Goal: Check status: Check status

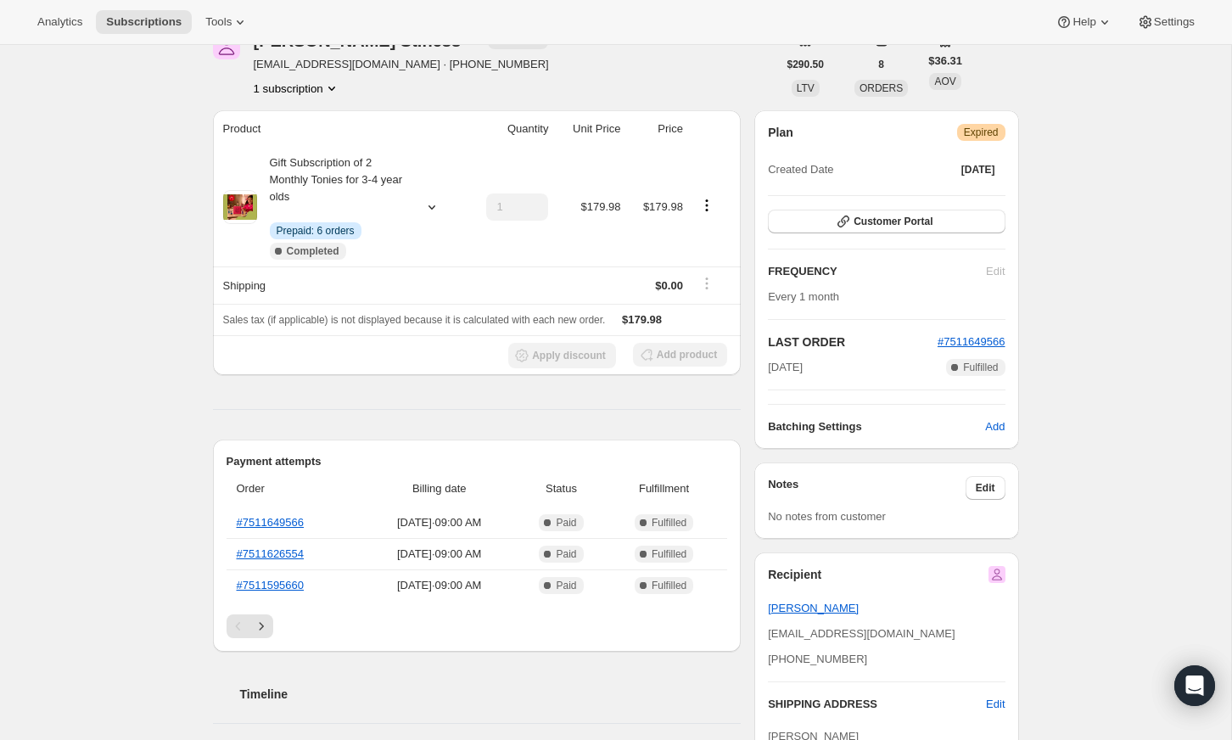
scroll to position [103, 0]
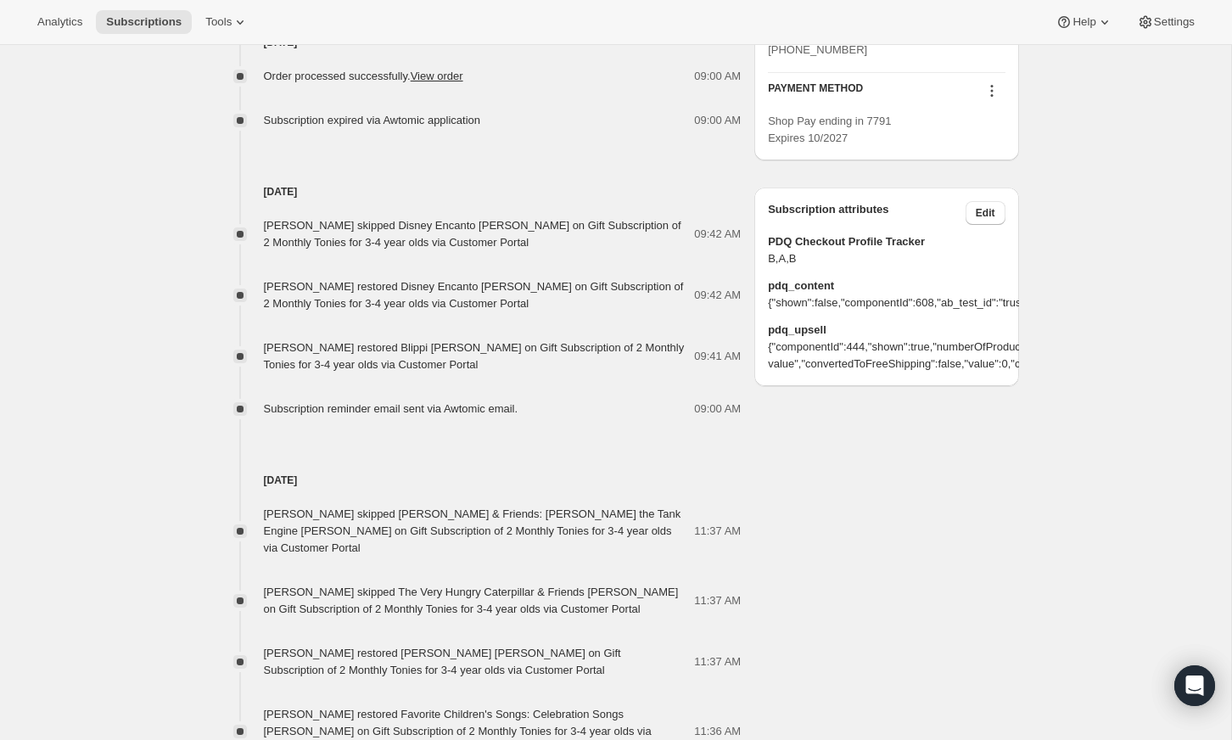
scroll to position [942, 0]
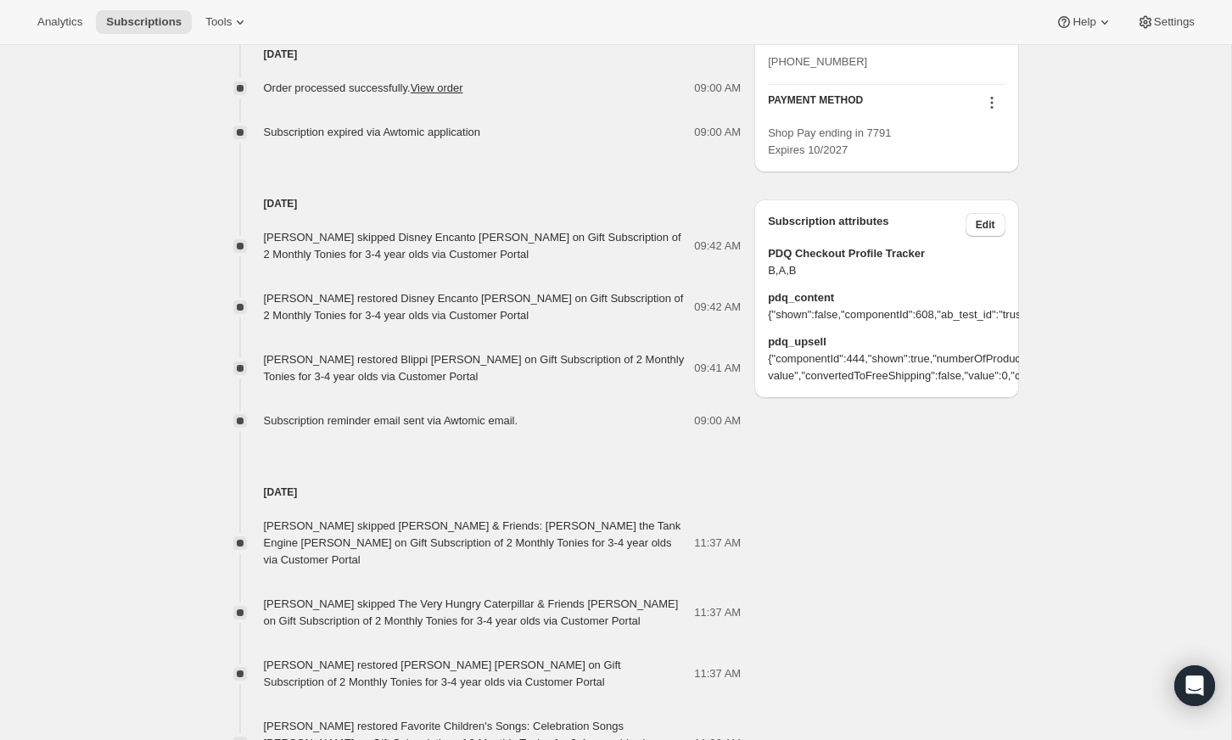
click at [181, 372] on div "Subscription #13884424343. This page is ready Subscription #13884424343 Info Gi…" at bounding box center [615, 79] width 1231 height 1952
drag, startPoint x: 345, startPoint y: 339, endPoint x: 427, endPoint y: 339, distance: 81.4
click at [427, 353] on span "[PERSON_NAME] restored Blippi [PERSON_NAME] on Gift Subscription of 2 Monthly T…" at bounding box center [474, 368] width 421 height 30
drag, startPoint x: 425, startPoint y: 339, endPoint x: 338, endPoint y: 340, distance: 86.5
click at [338, 353] on span "[PERSON_NAME] restored Blippi [PERSON_NAME] on Gift Subscription of 2 Monthly T…" at bounding box center [474, 368] width 421 height 30
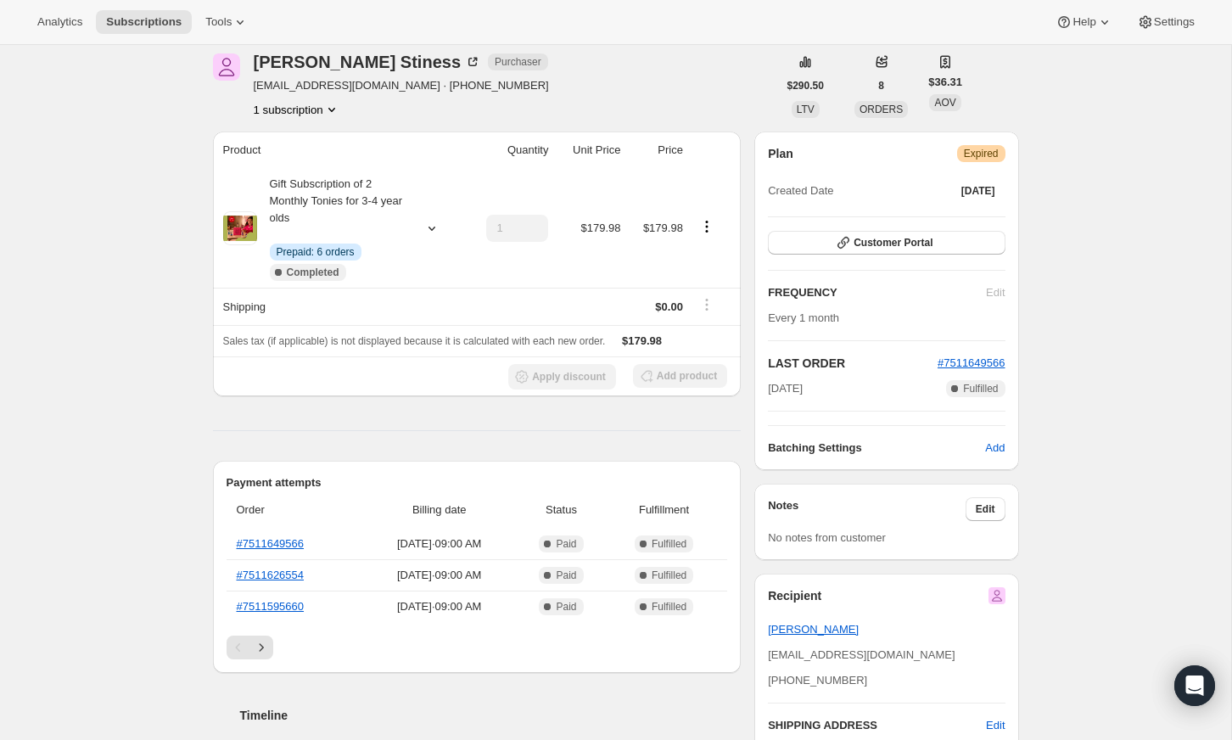
scroll to position [70, 0]
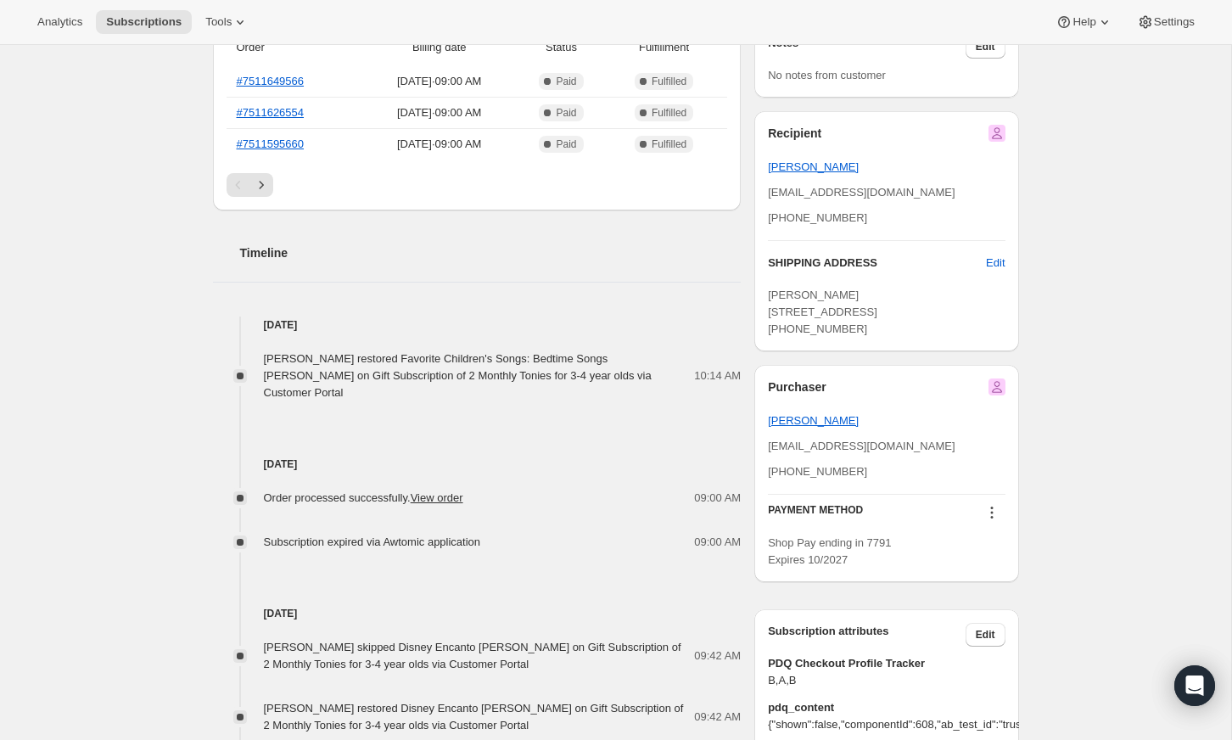
scroll to position [531, 0]
drag, startPoint x: 238, startPoint y: 524, endPoint x: 702, endPoint y: 523, distance: 463.2
click at [702, 534] on div "Subscription expired via Awtomic application 09:00 AM" at bounding box center [477, 542] width 529 height 17
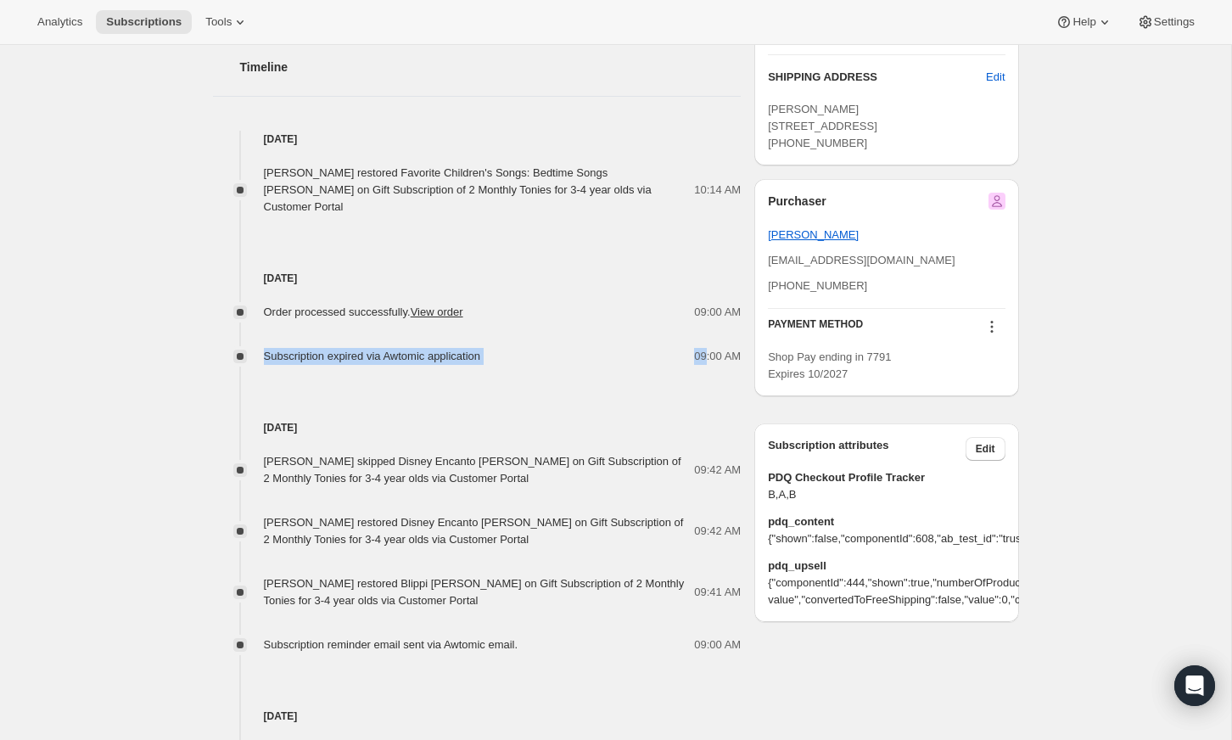
scroll to position [680, 0]
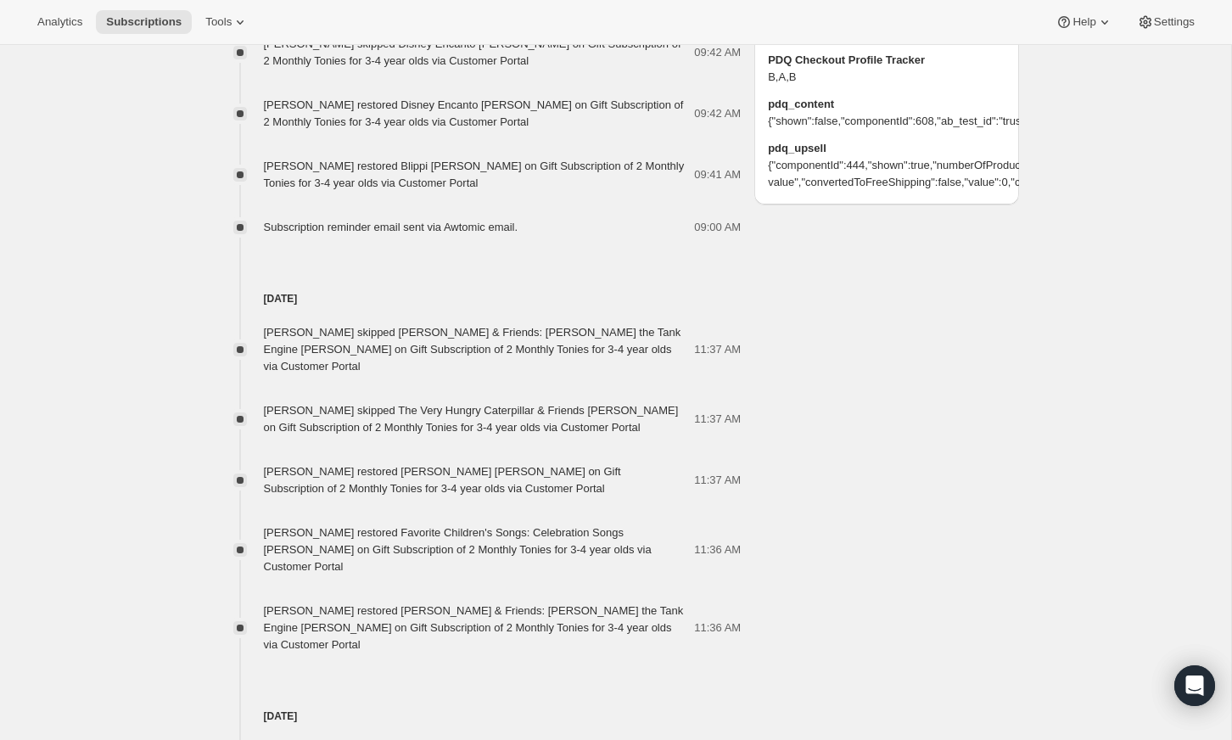
scroll to position [1186, 0]
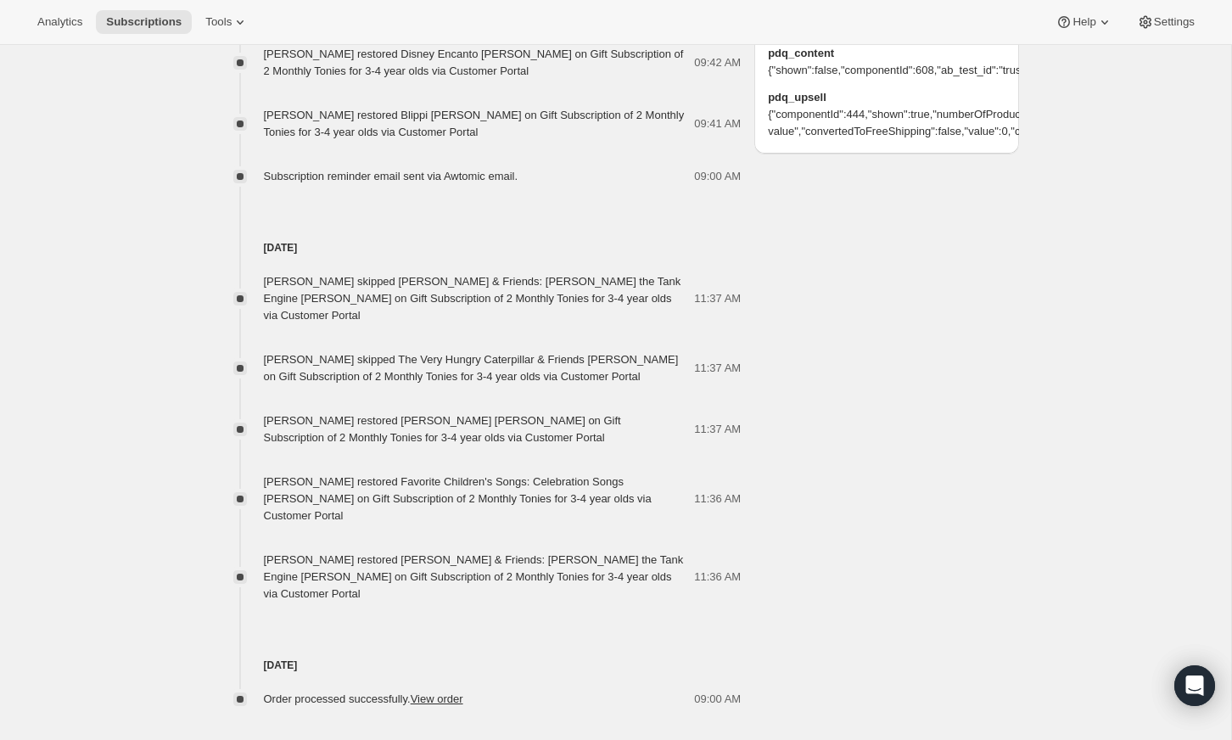
click at [500, 739] on span "Load more events in timeline" at bounding box center [476, 751] width 141 height 17
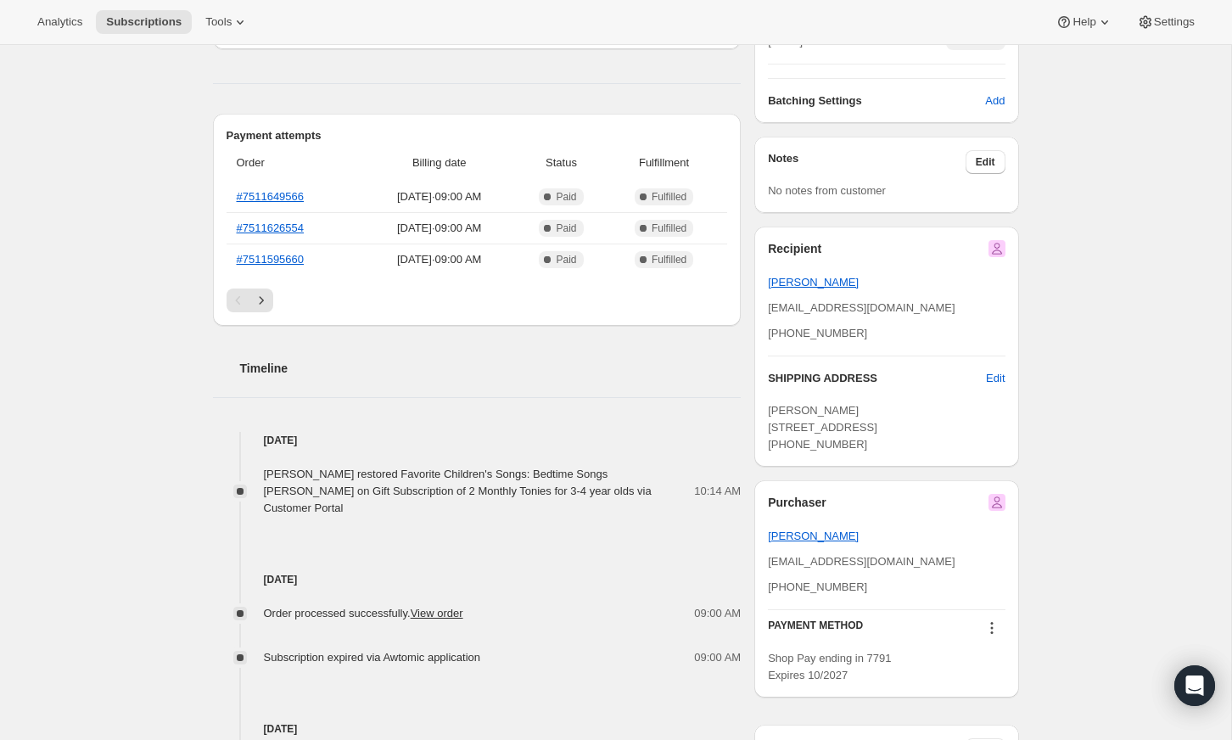
scroll to position [418, 0]
click at [251, 293] on button "Next" at bounding box center [261, 299] width 24 height 24
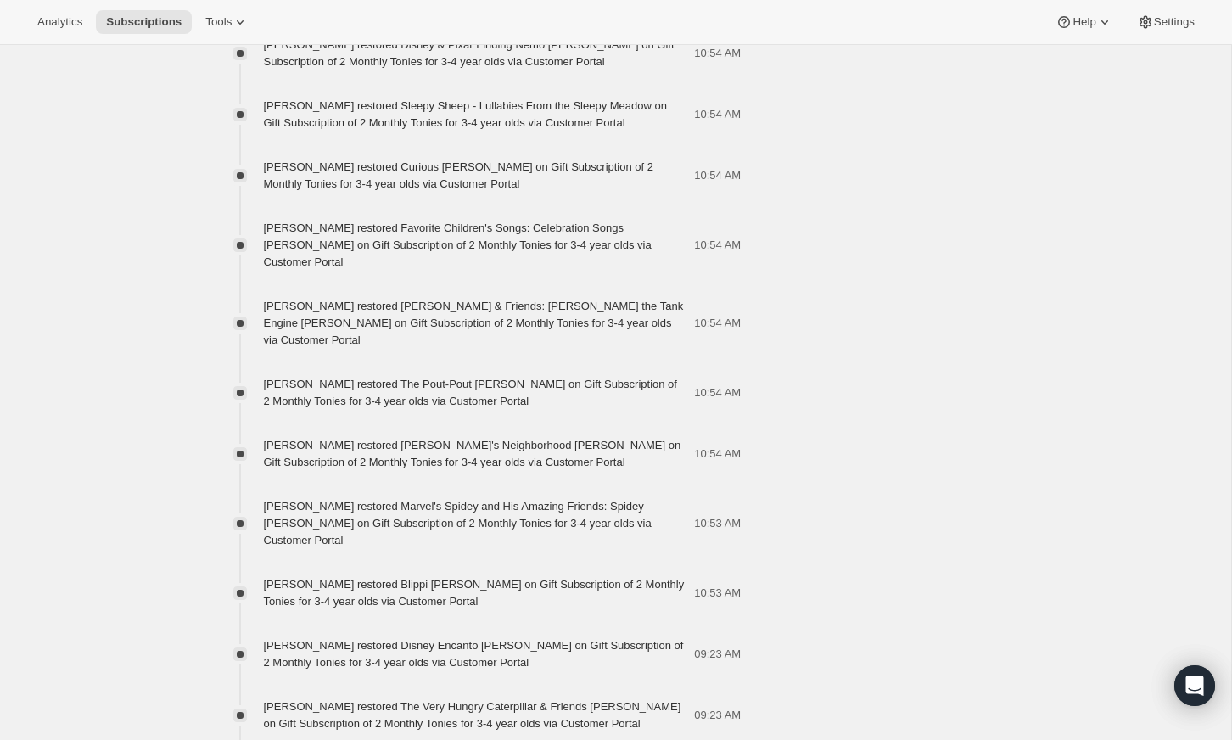
scroll to position [5915, 0]
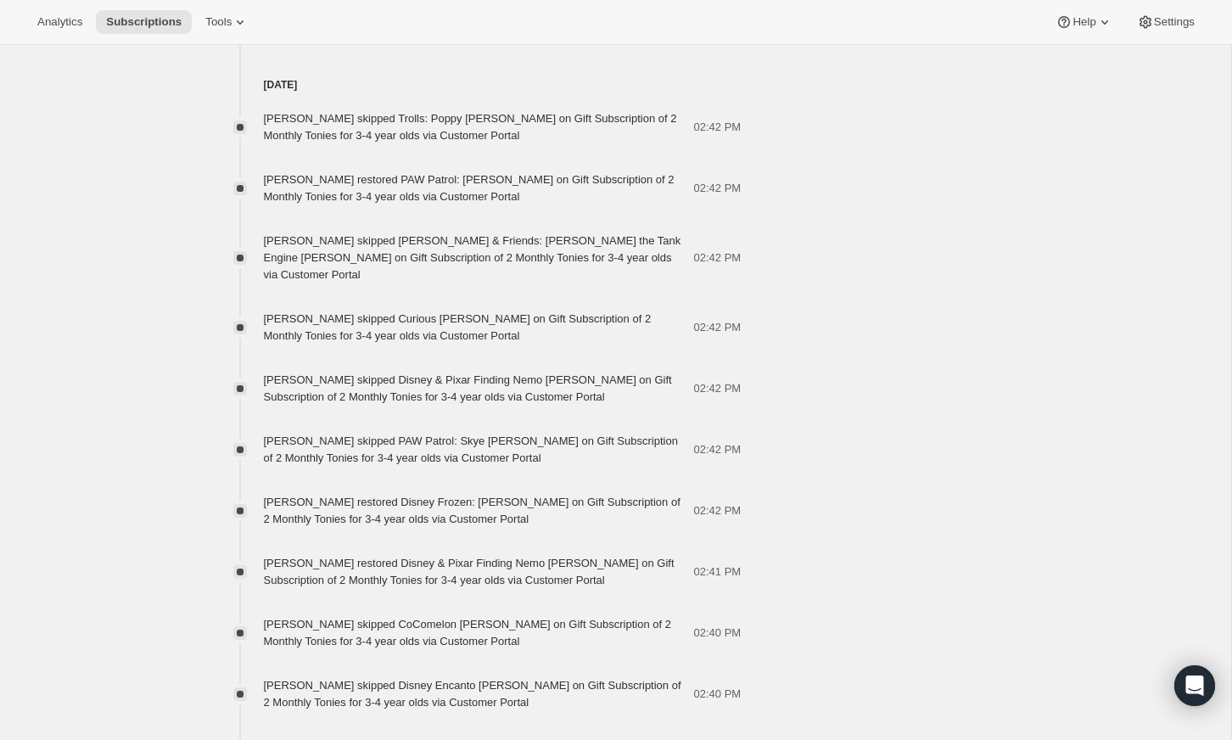
scroll to position [7531, 0]
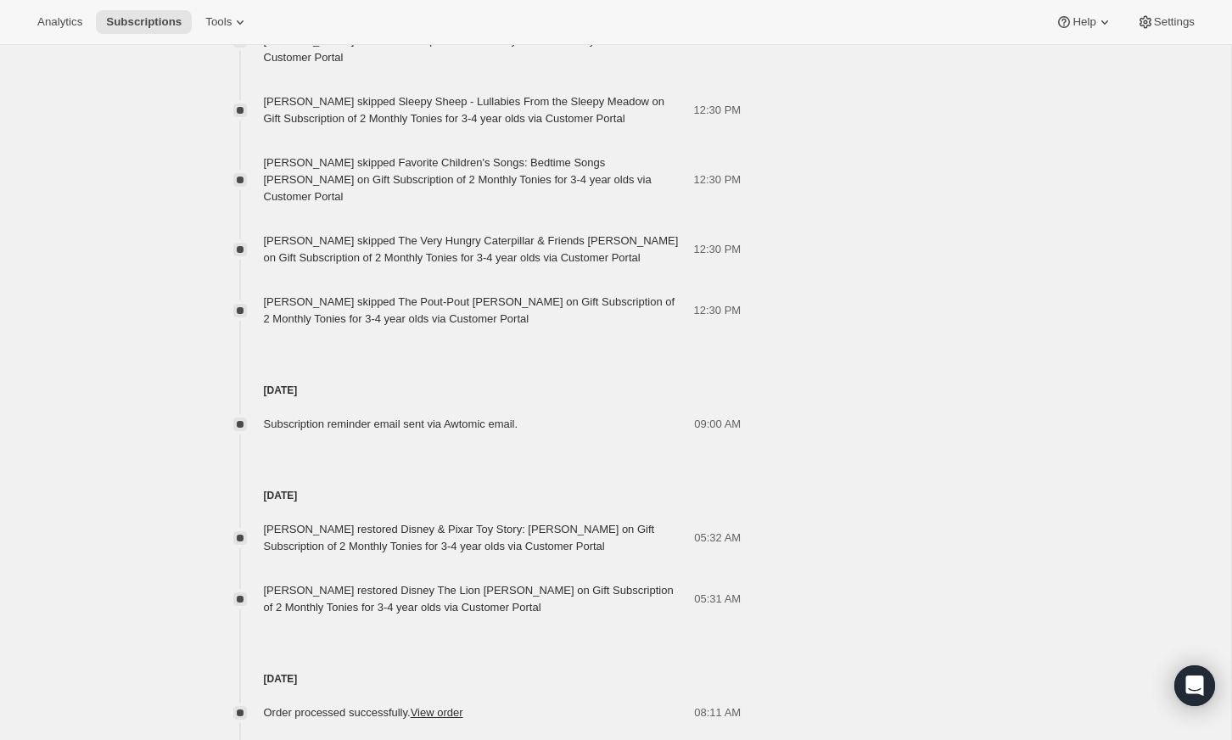
scroll to position [8214, 0]
drag, startPoint x: 256, startPoint y: 380, endPoint x: 764, endPoint y: 384, distance: 508.2
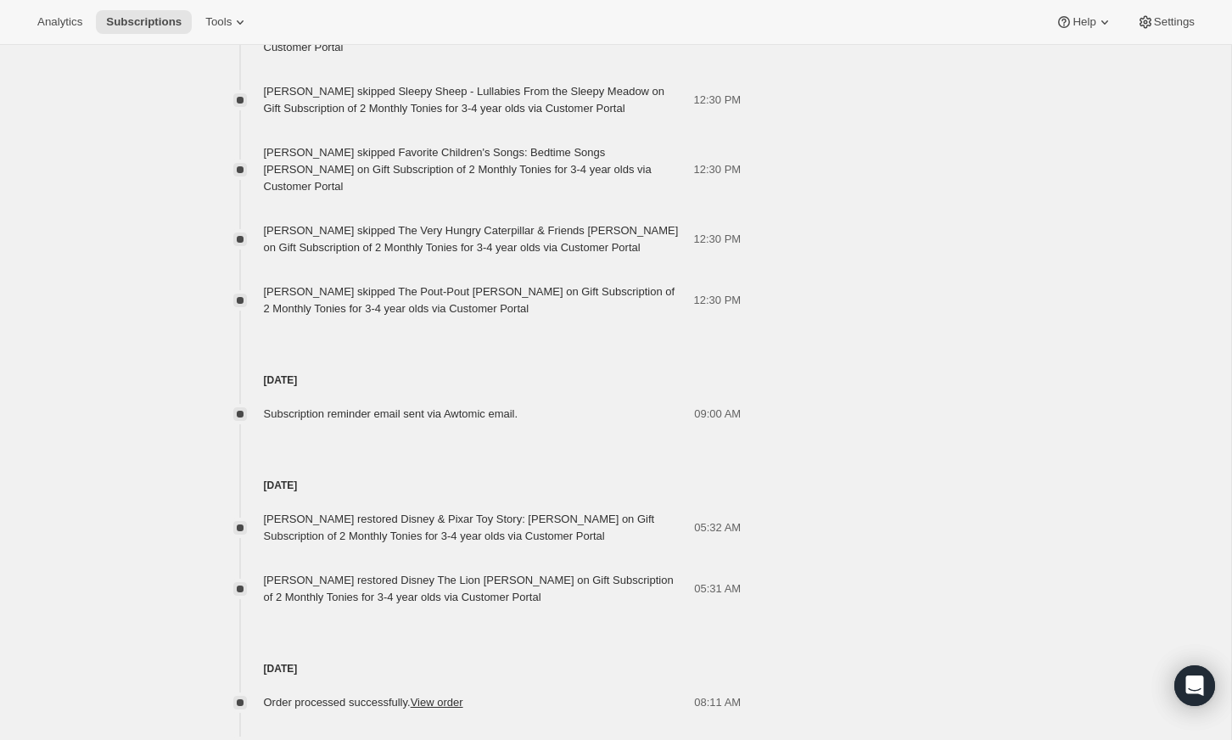
scroll to position [0, 0]
